Goal: Task Accomplishment & Management: Manage account settings

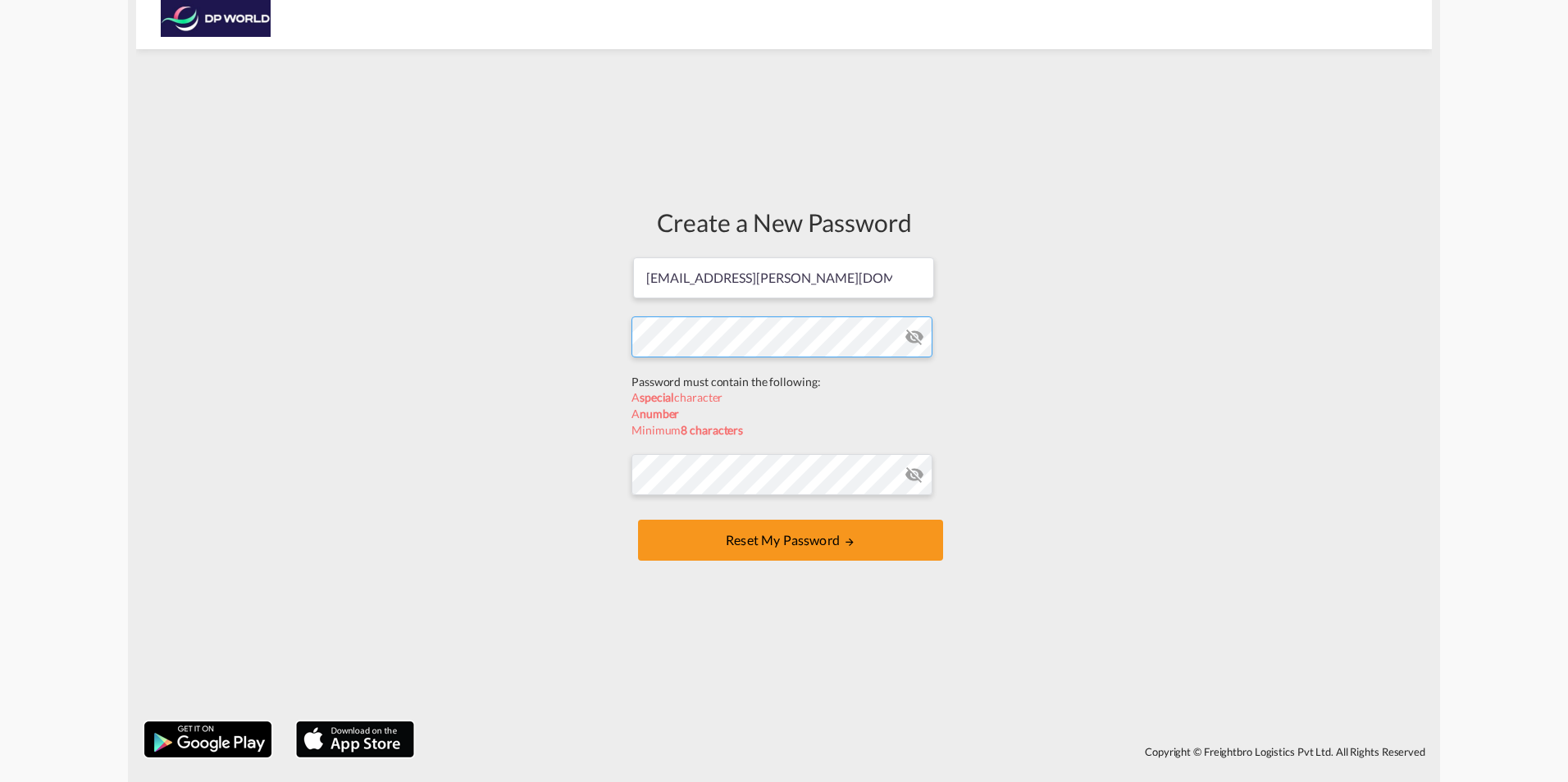
click at [670, 379] on form "[EMAIL_ADDRESS][PERSON_NAME][DOMAIN_NAME] Password must contain the following: …" at bounding box center [784, 411] width 305 height 310
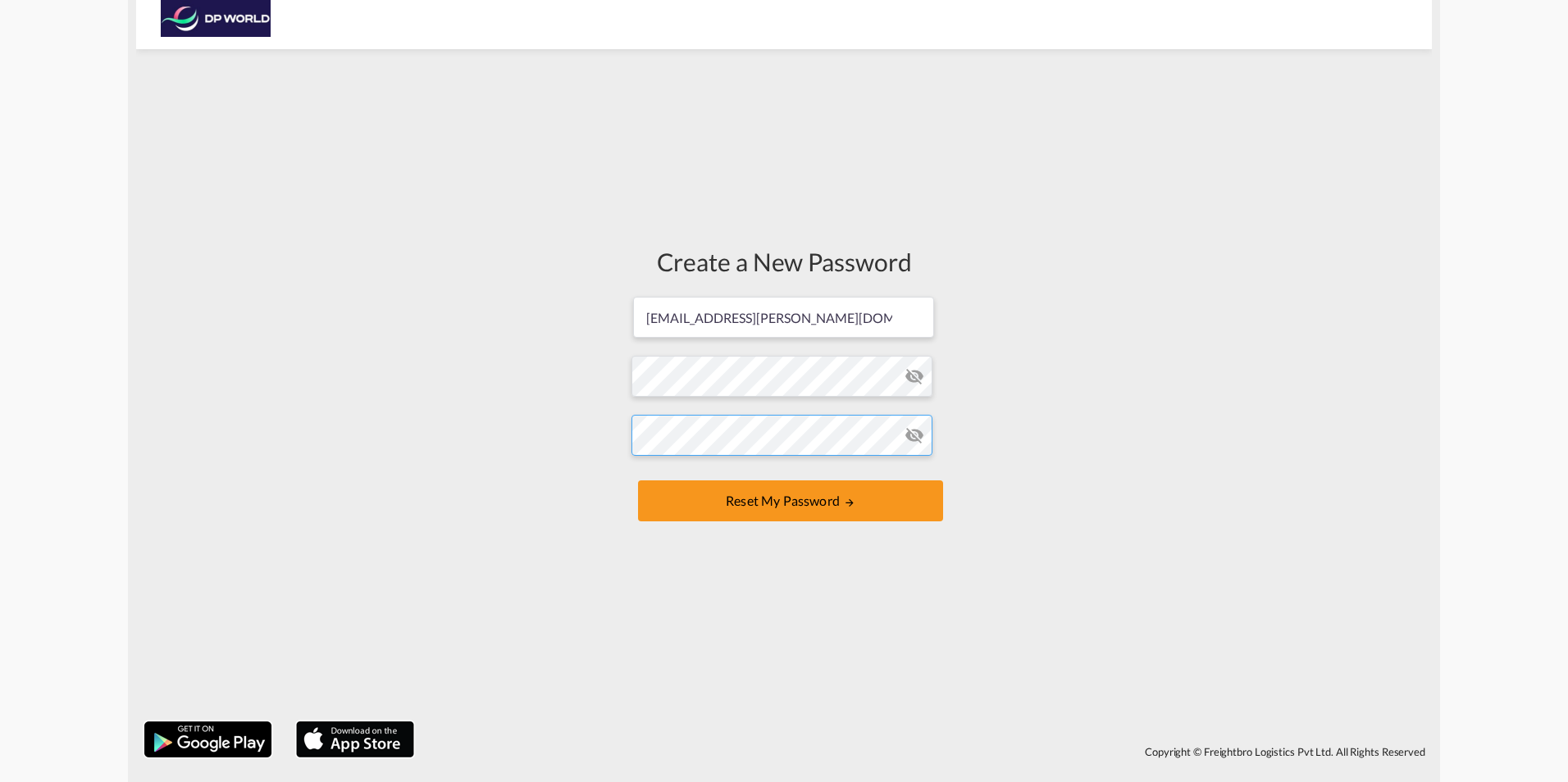
click at [745, 474] on form "[EMAIL_ADDRESS][PERSON_NAME][DOMAIN_NAME] Password must contain the following: …" at bounding box center [784, 410] width 305 height 231
click at [762, 492] on button "Reset my password" at bounding box center [791, 500] width 305 height 41
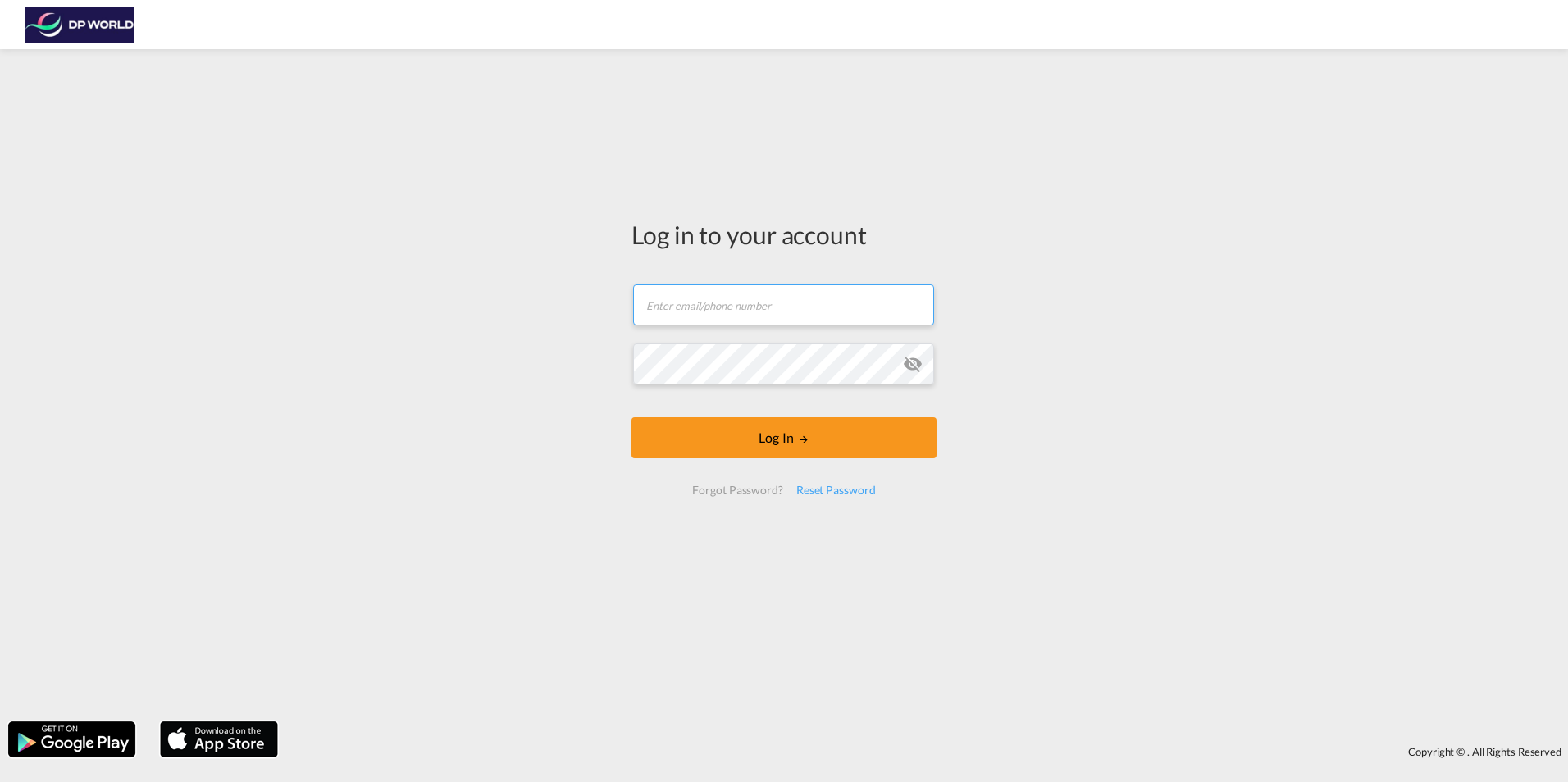
type input "[EMAIL_ADDRESS][PERSON_NAME][DOMAIN_NAME]"
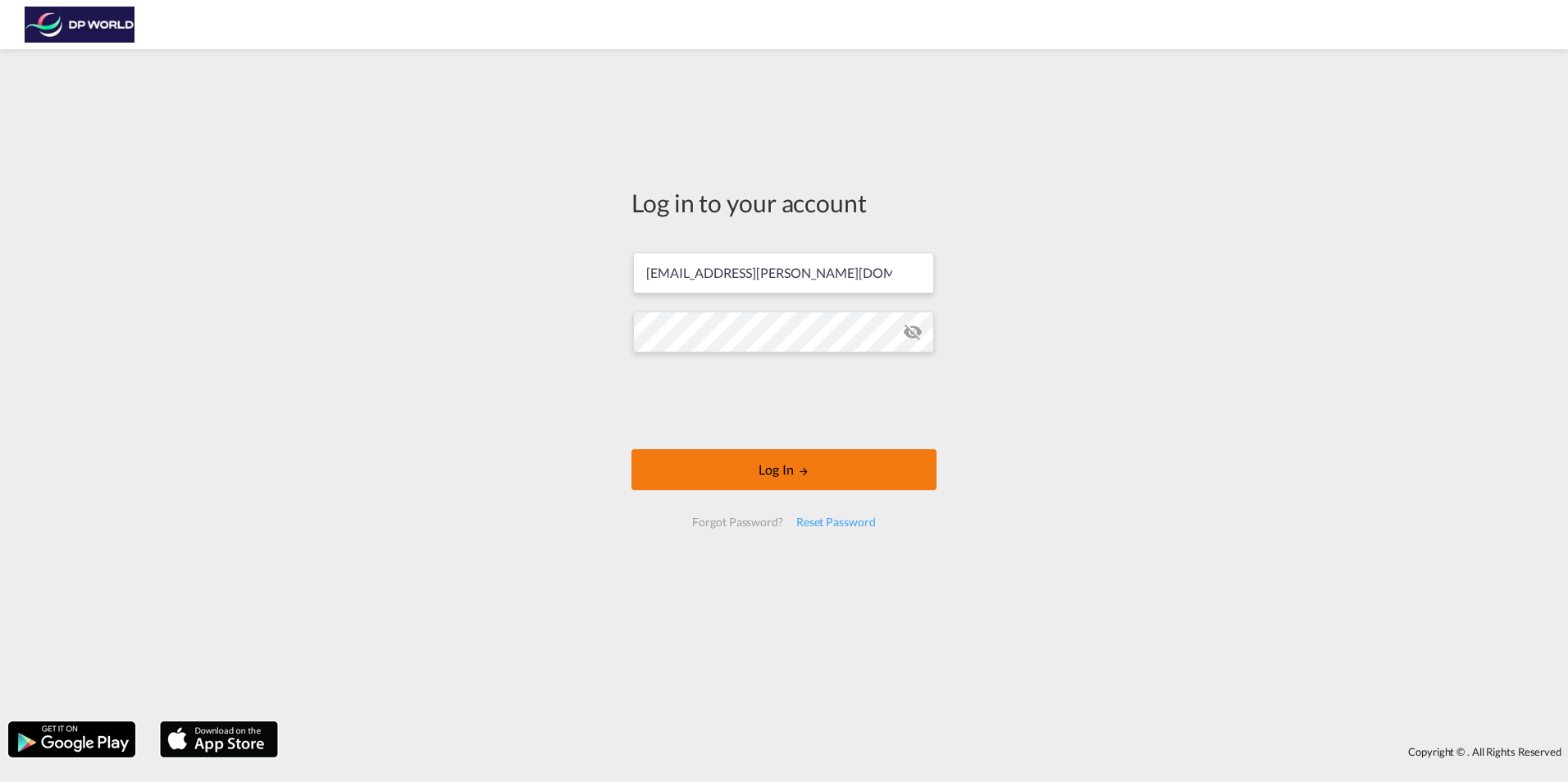
click at [767, 473] on button "Log In" at bounding box center [784, 469] width 305 height 41
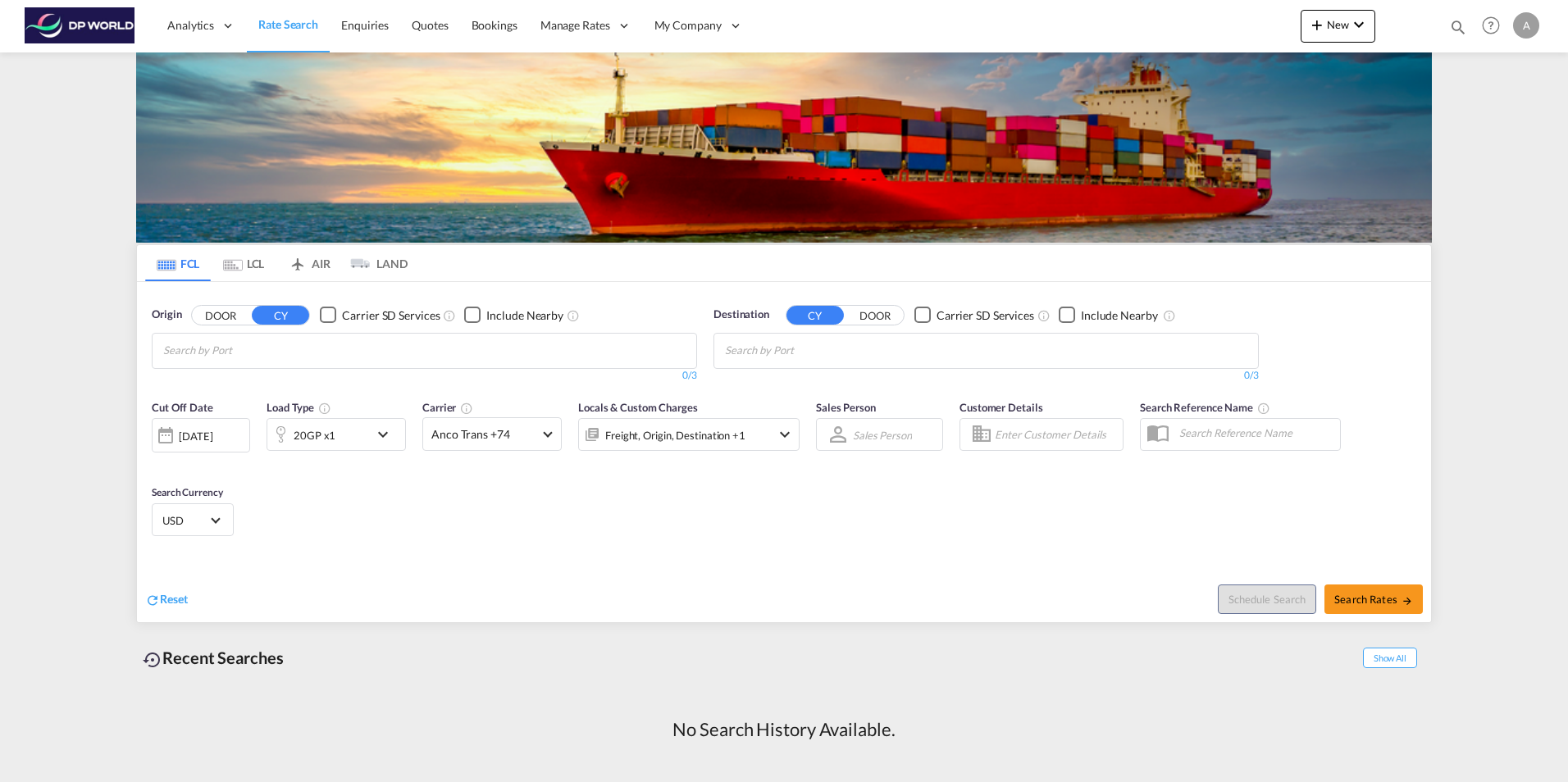
drag, startPoint x: 1448, startPoint y: 115, endPoint x: 1453, endPoint y: 99, distance: 16.8
click at [1449, 113] on md-content "Analytics Reports Dashboard Rate Search Enquiries Quotes Bookings" at bounding box center [784, 391] width 1568 height 782
click at [1492, 102] on md-content "Analytics Reports Dashboard Rate Search Enquiries Quotes Bookings" at bounding box center [784, 391] width 1568 height 782
click at [1520, 134] on md-content "Analytics Reports Dashboard Rate Search Enquiries Quotes Bookings" at bounding box center [784, 391] width 1568 height 782
click at [1487, 104] on md-content "Analytics Reports Dashboard Rate Search Enquiries Quotes Bookings" at bounding box center [784, 391] width 1568 height 782
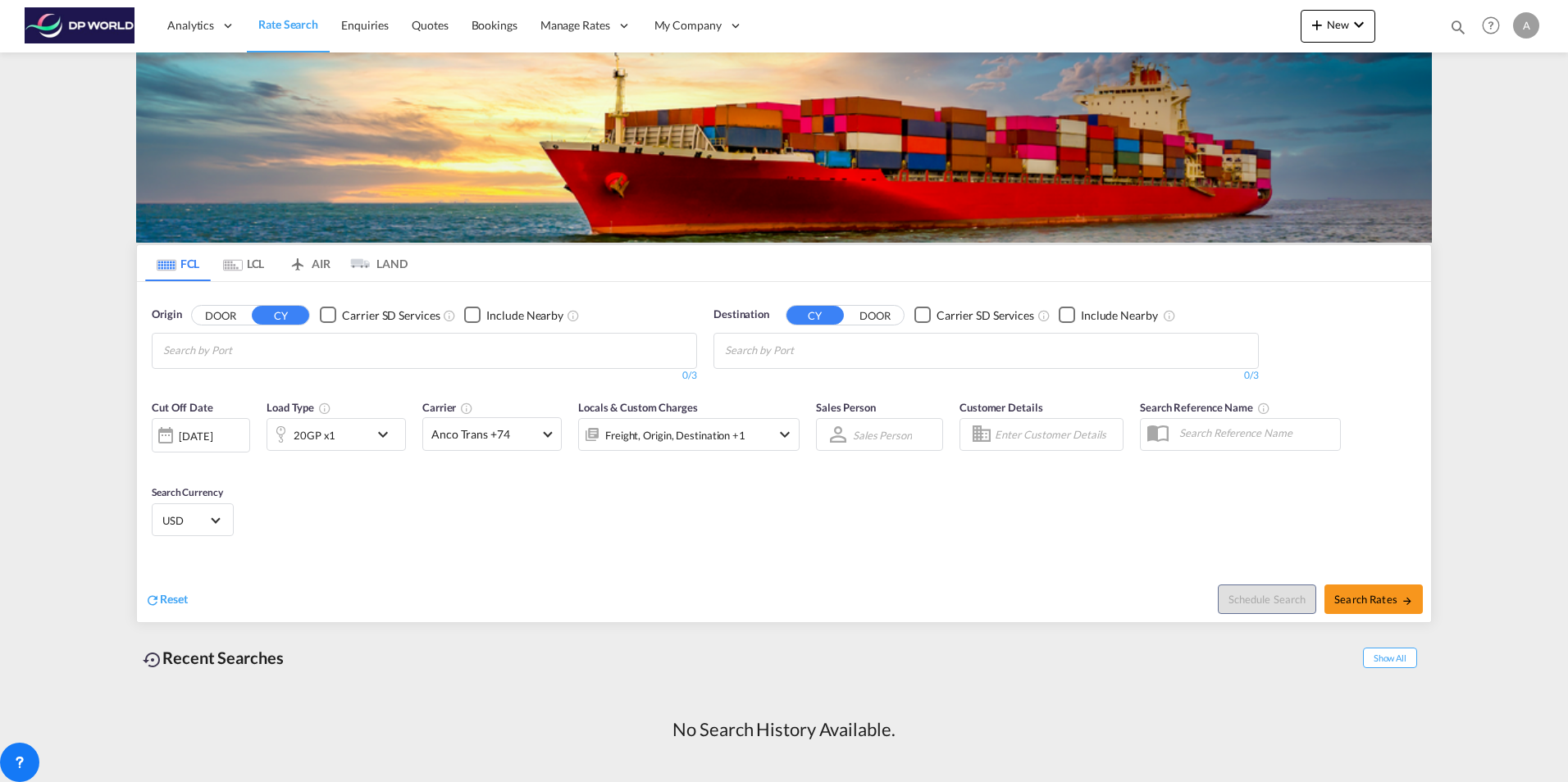
drag, startPoint x: 1380, startPoint y: 1, endPoint x: 1513, endPoint y: 91, distance: 160.6
click at [1513, 91] on md-content "Analytics Reports Dashboard Rate Search Enquiries Quotes Bookings" at bounding box center [784, 391] width 1568 height 782
drag, startPoint x: 1411, startPoint y: 81, endPoint x: 1522, endPoint y: 108, distance: 114.2
click at [1522, 108] on md-content "Analytics Reports Dashboard Rate Search Enquiries Quotes Bookings" at bounding box center [784, 391] width 1568 height 782
